Goal: Information Seeking & Learning: Check status

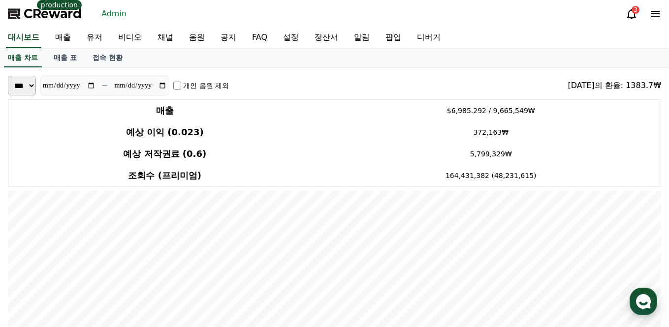
click at [424, 126] on td "372,163₩" at bounding box center [492, 133] width 340 height 22
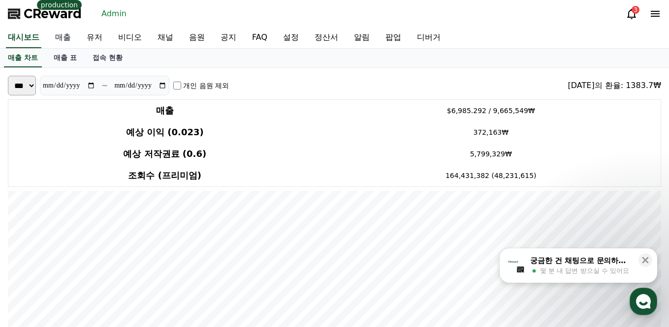
click at [67, 40] on link "매출" at bounding box center [63, 38] width 32 height 21
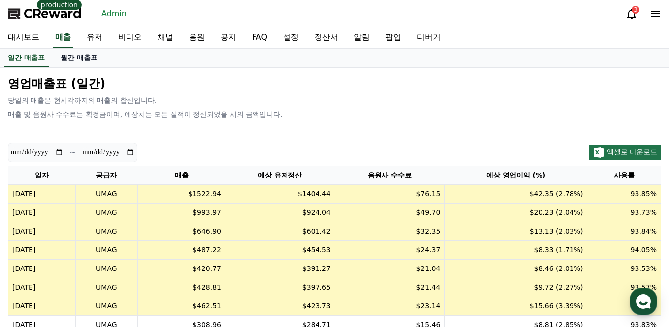
click at [63, 61] on link "월간 매출표" at bounding box center [79, 58] width 53 height 19
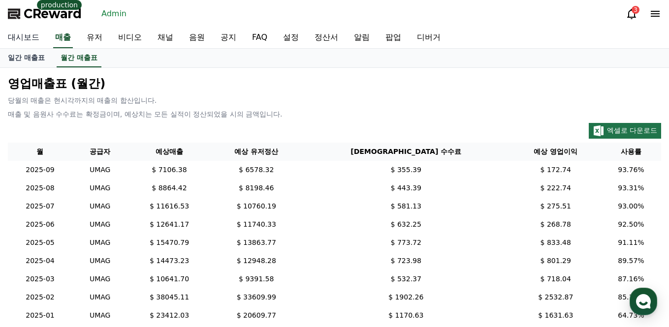
click at [27, 38] on link "대시보드" at bounding box center [23, 38] width 47 height 21
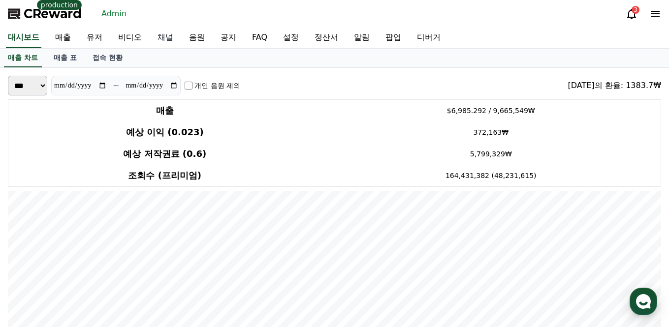
click at [155, 35] on link "채널" at bounding box center [166, 38] width 32 height 21
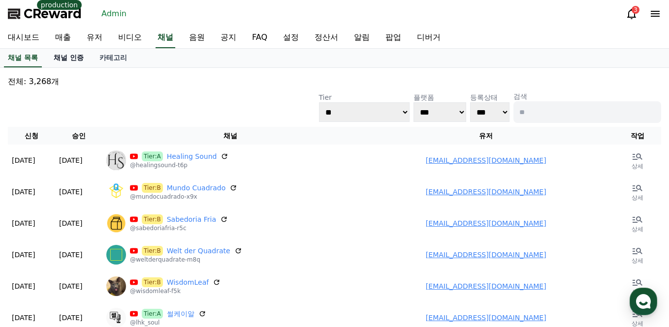
click at [65, 59] on link "채널 인증" at bounding box center [69, 58] width 46 height 19
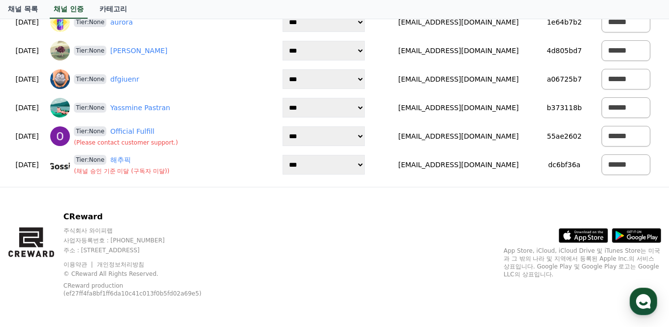
scroll to position [2909, 0]
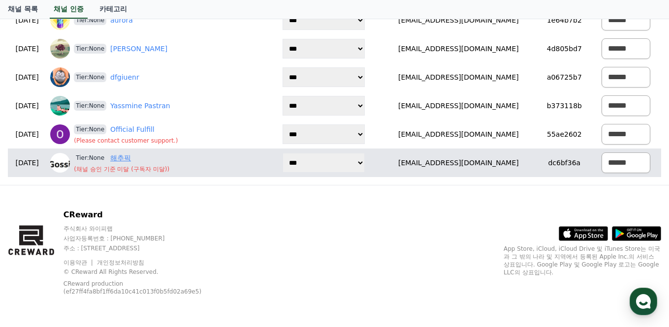
click at [131, 160] on link "해추픽" at bounding box center [120, 158] width 21 height 10
click at [344, 170] on select "**********" at bounding box center [324, 163] width 82 height 20
select select "*"
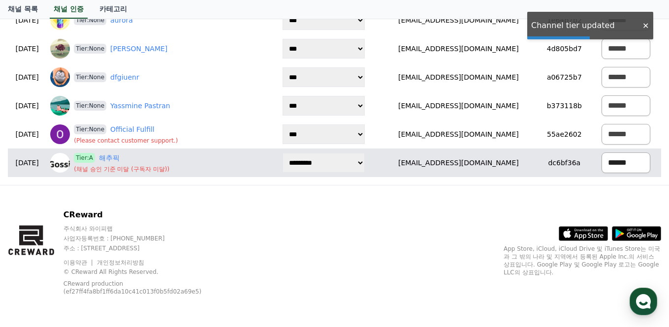
click at [631, 165] on select "****** *** ***" at bounding box center [626, 163] width 49 height 21
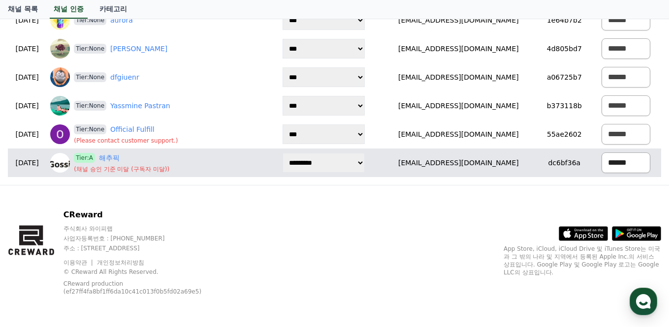
select select "********"
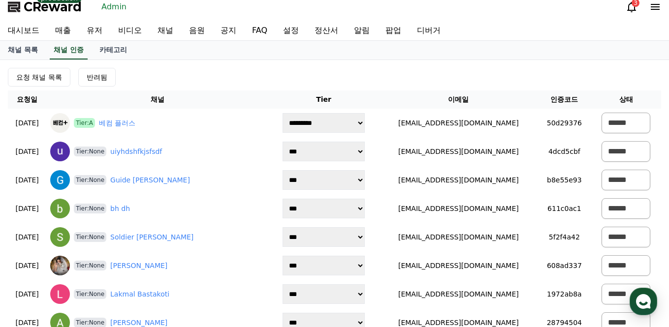
scroll to position [0, 0]
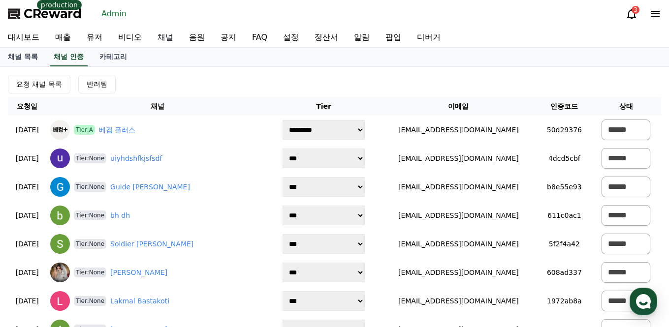
click at [150, 38] on link "채널" at bounding box center [166, 38] width 32 height 20
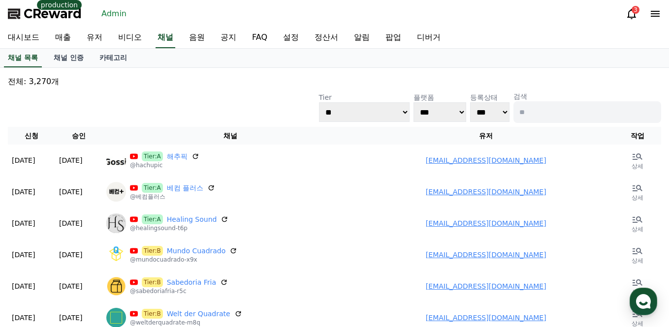
click at [548, 113] on input at bounding box center [588, 112] width 148 height 22
type input "**"
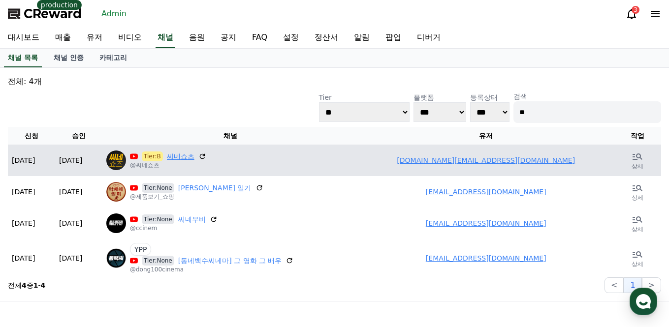
click at [182, 153] on link "씨네쇼츠" at bounding box center [181, 157] width 28 height 10
click at [492, 160] on link "[DOMAIN_NAME][EMAIL_ADDRESS][DOMAIN_NAME]" at bounding box center [486, 161] width 178 height 8
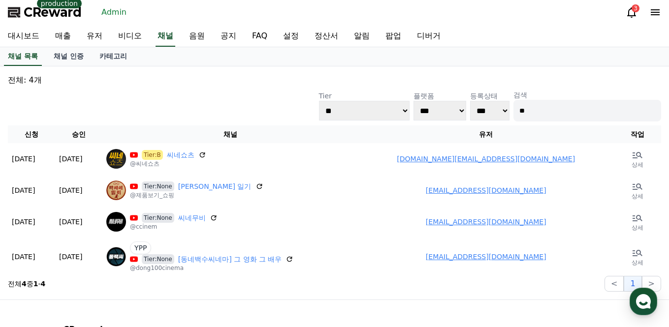
scroll to position [116, 0]
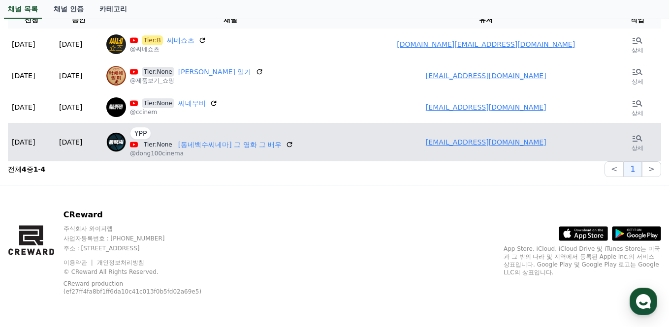
click at [468, 142] on link "[EMAIL_ADDRESS][DOMAIN_NAME]" at bounding box center [486, 142] width 121 height 8
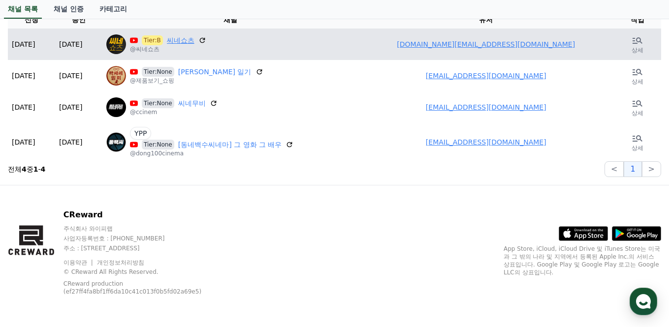
click at [174, 43] on link "씨네쇼츠" at bounding box center [181, 40] width 28 height 10
click at [484, 43] on link "[DOMAIN_NAME][EMAIL_ADDRESS][DOMAIN_NAME]" at bounding box center [486, 44] width 178 height 8
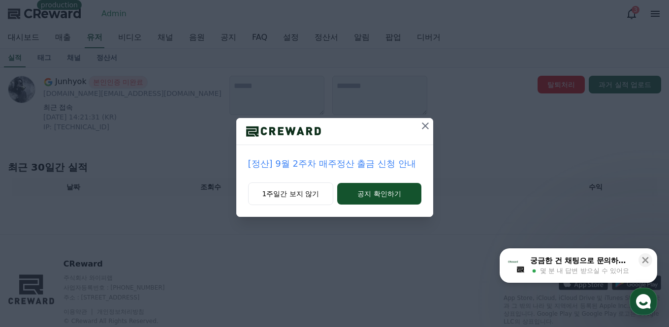
click at [425, 128] on icon at bounding box center [426, 126] width 12 height 12
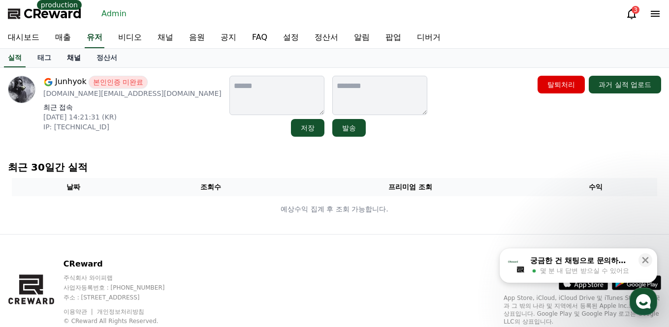
click at [70, 56] on link "채널" at bounding box center [74, 58] width 30 height 19
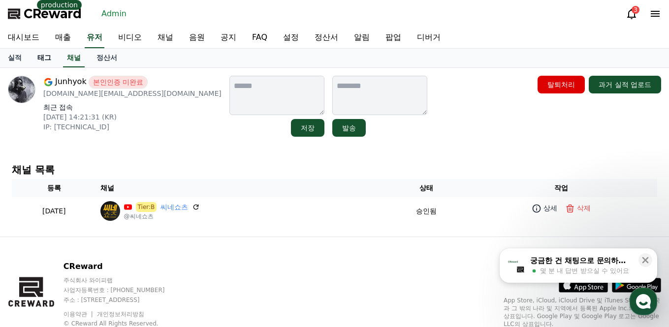
click at [43, 59] on link "태그" at bounding box center [45, 58] width 30 height 19
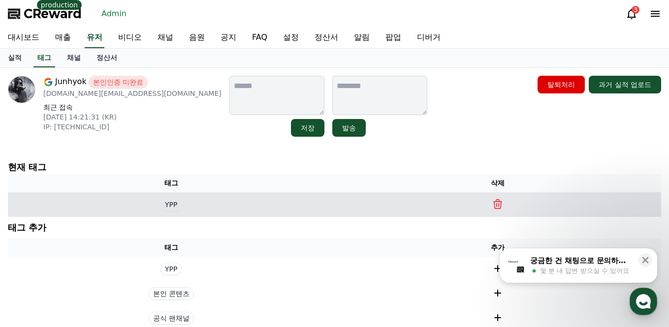
click at [177, 205] on span "YPP" at bounding box center [171, 204] width 21 height 13
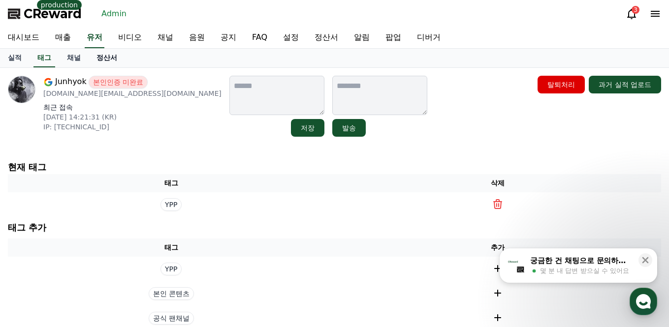
click at [95, 59] on link "정산서" at bounding box center [107, 58] width 36 height 19
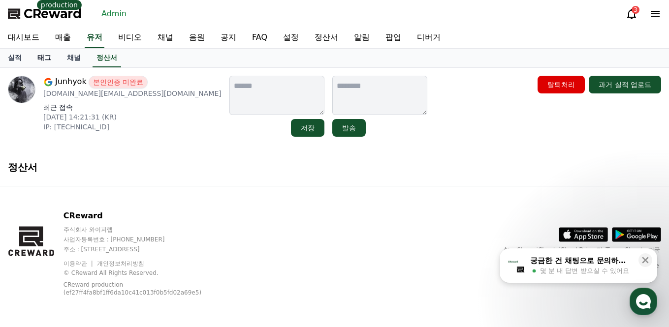
click at [39, 58] on link "태그" at bounding box center [45, 58] width 30 height 19
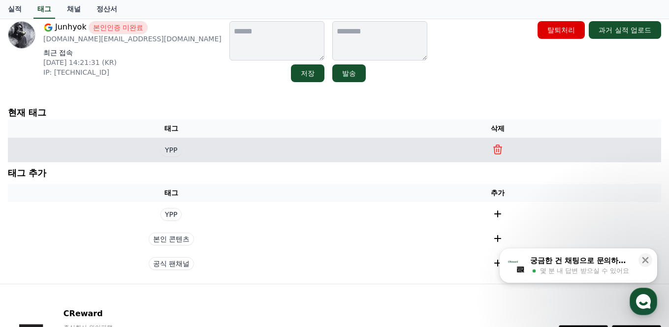
scroll to position [88, 0]
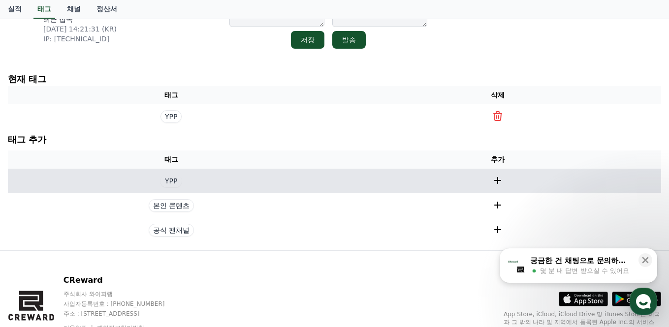
click at [172, 180] on span "YPP" at bounding box center [171, 181] width 21 height 13
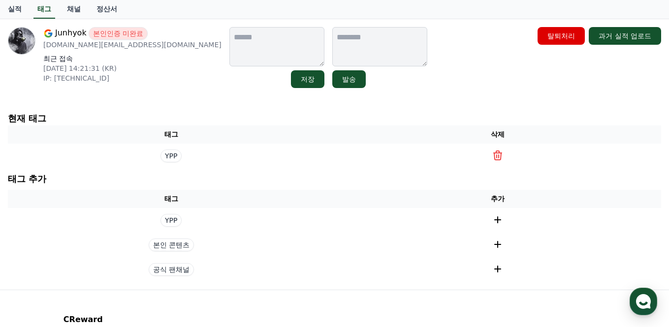
scroll to position [0, 0]
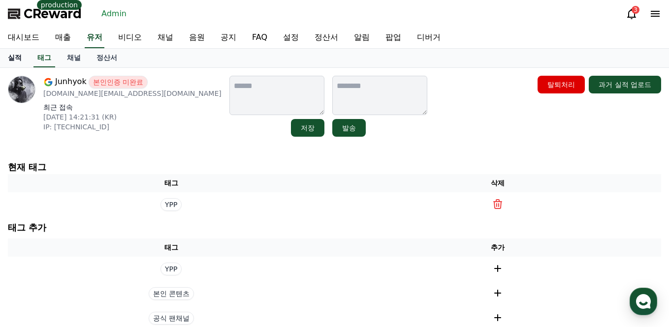
click at [7, 52] on link "실적" at bounding box center [15, 58] width 30 height 19
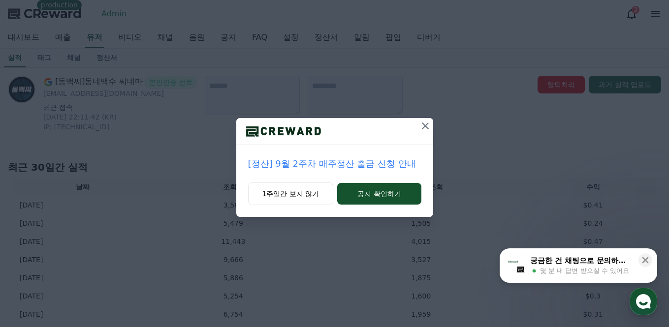
click at [432, 124] on button at bounding box center [426, 126] width 16 height 16
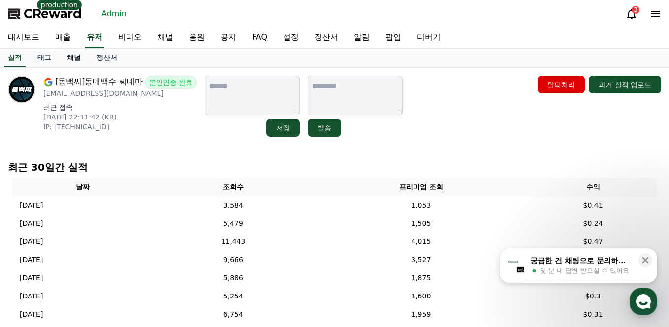
click at [69, 60] on link "채널" at bounding box center [74, 58] width 30 height 19
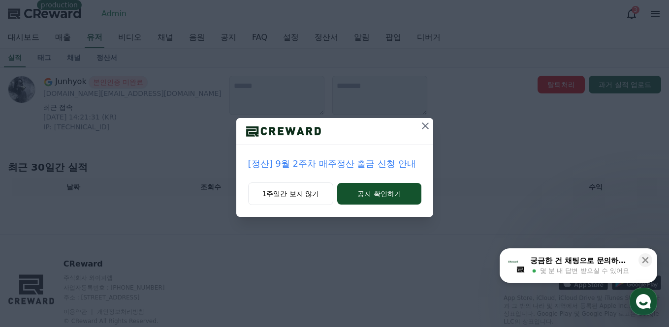
click at [420, 128] on icon at bounding box center [426, 126] width 12 height 12
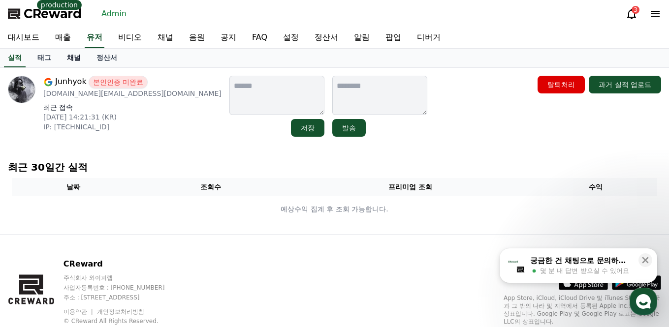
click at [64, 52] on link "채널" at bounding box center [74, 58] width 30 height 19
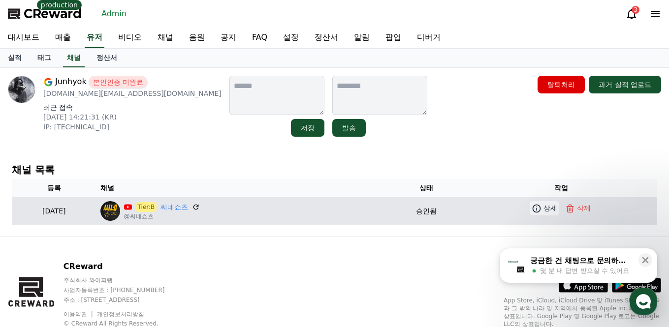
click at [553, 211] on p "상세" at bounding box center [551, 208] width 14 height 10
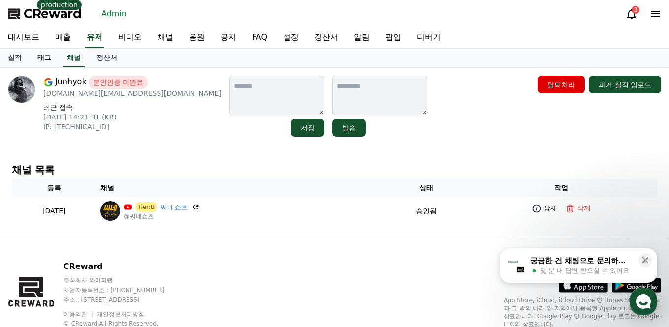
click at [52, 58] on link "태그" at bounding box center [45, 58] width 30 height 19
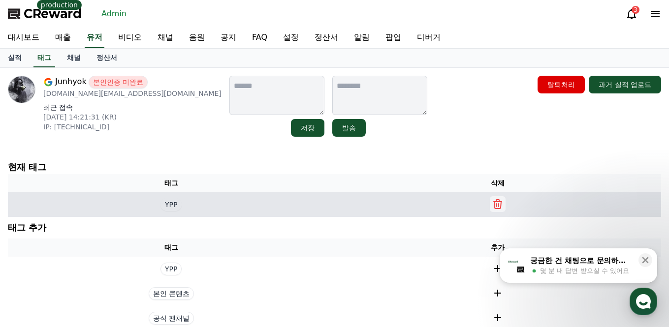
click at [492, 204] on icon at bounding box center [498, 204] width 12 height 12
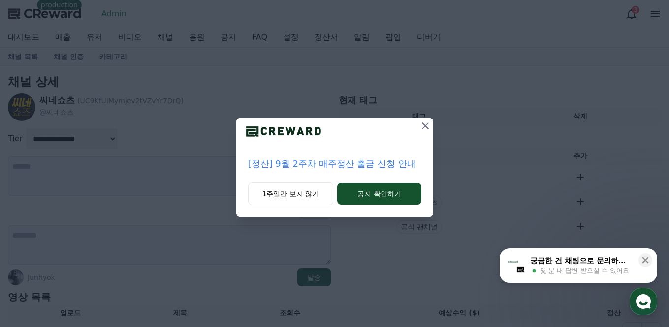
click at [428, 125] on icon at bounding box center [426, 126] width 12 height 12
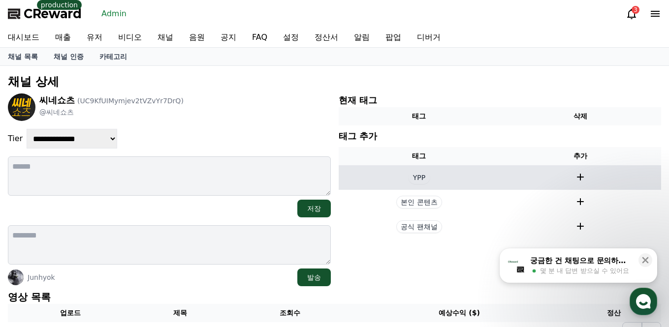
click at [417, 175] on span "YPP" at bounding box center [419, 177] width 21 height 13
click at [582, 176] on icon at bounding box center [581, 177] width 12 height 12
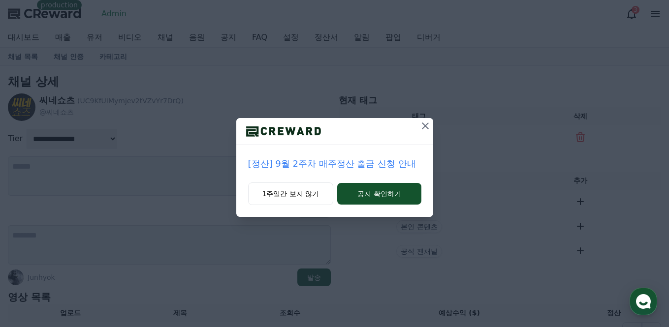
click at [425, 126] on icon at bounding box center [425, 126] width 7 height 7
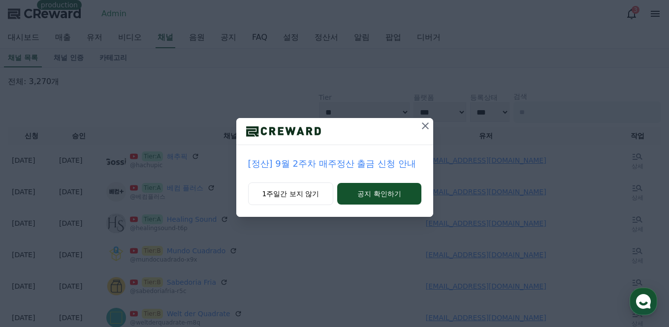
click at [423, 127] on icon at bounding box center [426, 126] width 12 height 12
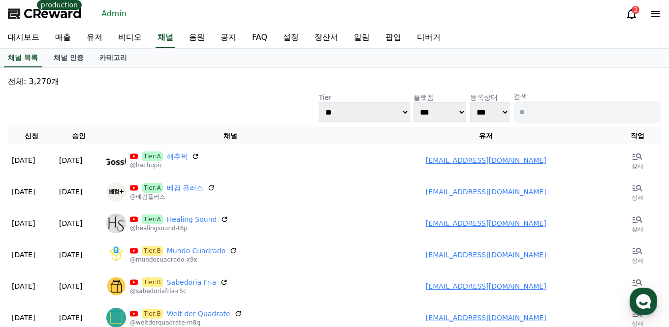
click at [542, 119] on input at bounding box center [588, 112] width 148 height 22
type input "**"
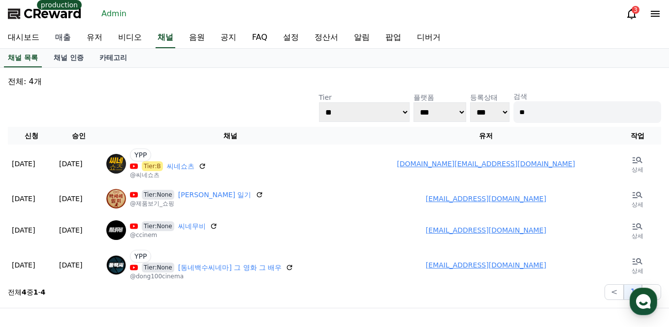
click at [63, 41] on link "매출" at bounding box center [63, 38] width 32 height 21
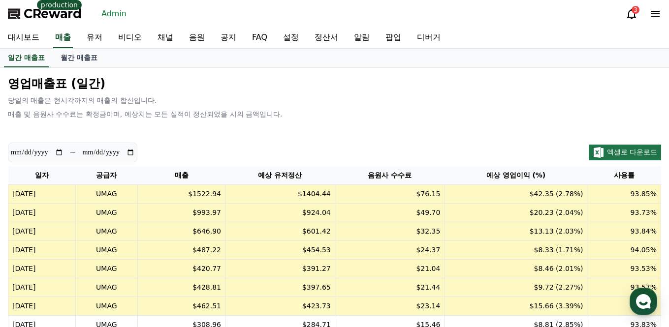
click at [630, 14] on icon at bounding box center [632, 14] width 12 height 12
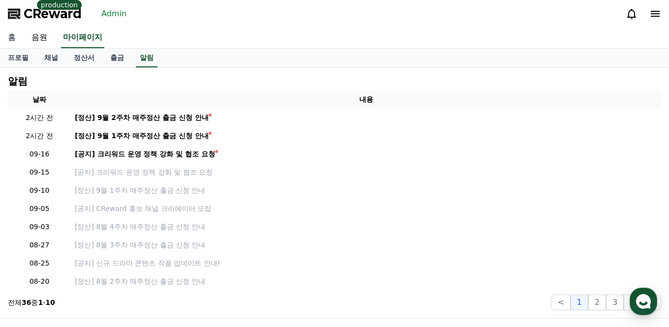
click at [12, 34] on link "홈" at bounding box center [12, 38] width 24 height 21
